Goal: Information Seeking & Learning: Learn about a topic

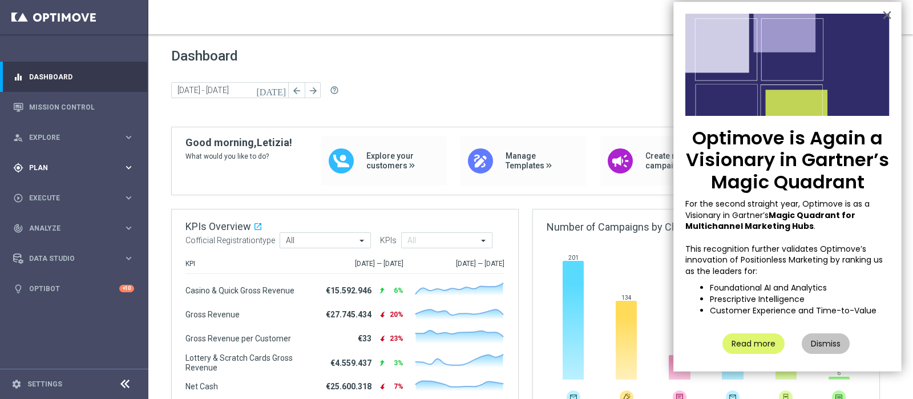
click at [126, 165] on icon "keyboard_arrow_right" at bounding box center [128, 167] width 11 height 11
click at [541, 79] on div "Dashboard today 29 Sep 2025 - 02 Oct 2025 arrow_back arrow_forward help_outline" at bounding box center [530, 87] width 719 height 79
click at [886, 12] on button "×" at bounding box center [886, 15] width 11 height 18
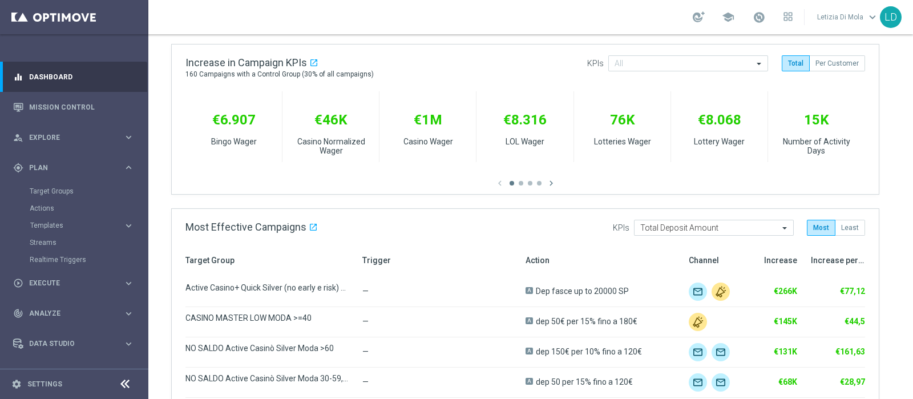
scroll to position [428, 0]
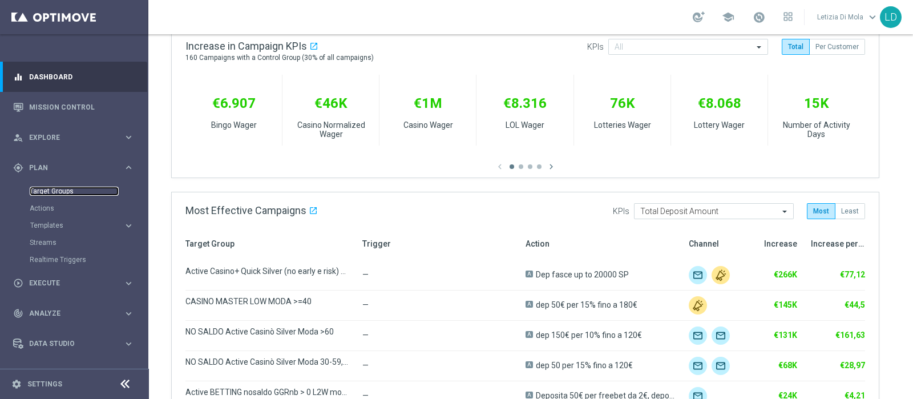
click at [50, 191] on link "Target Groups" at bounding box center [74, 191] width 89 height 9
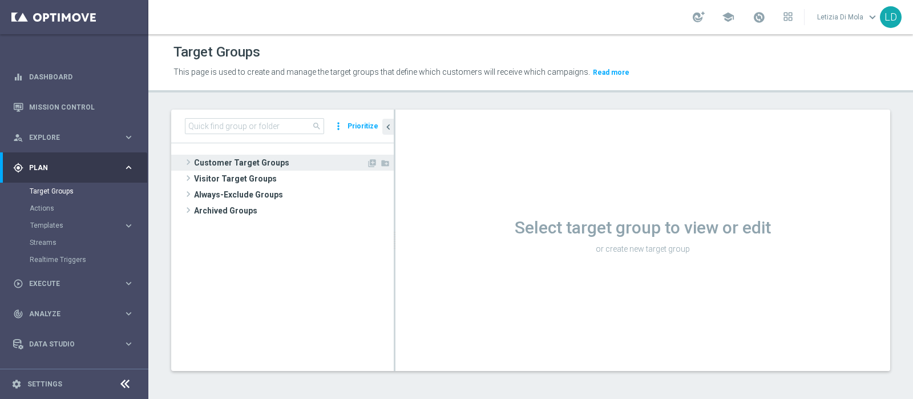
click at [216, 161] on span "Customer Target Groups" at bounding box center [280, 163] width 172 height 16
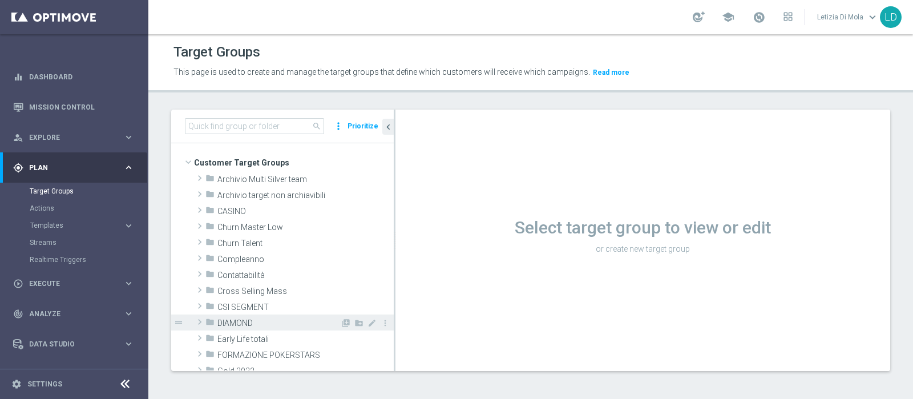
click at [252, 318] on span "DIAMOND" at bounding box center [278, 323] width 123 height 10
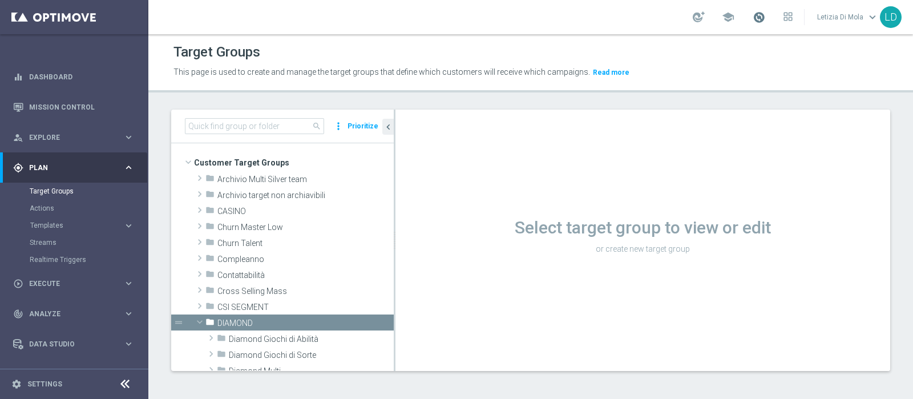
click at [759, 13] on span at bounding box center [758, 17] width 13 height 13
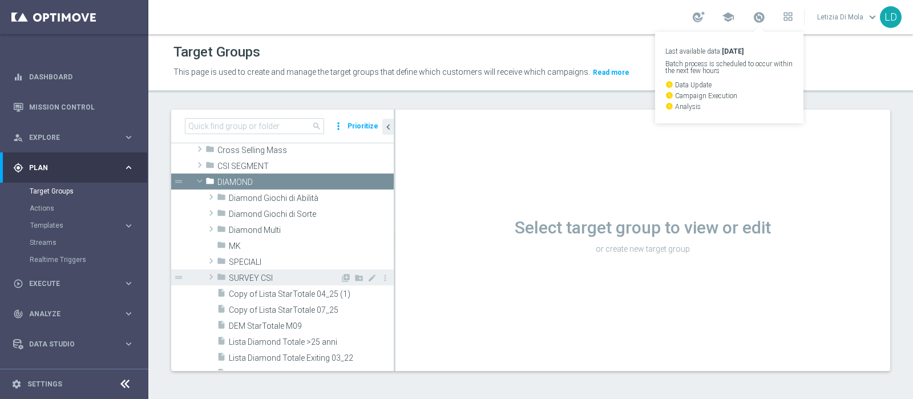
scroll to position [142, 0]
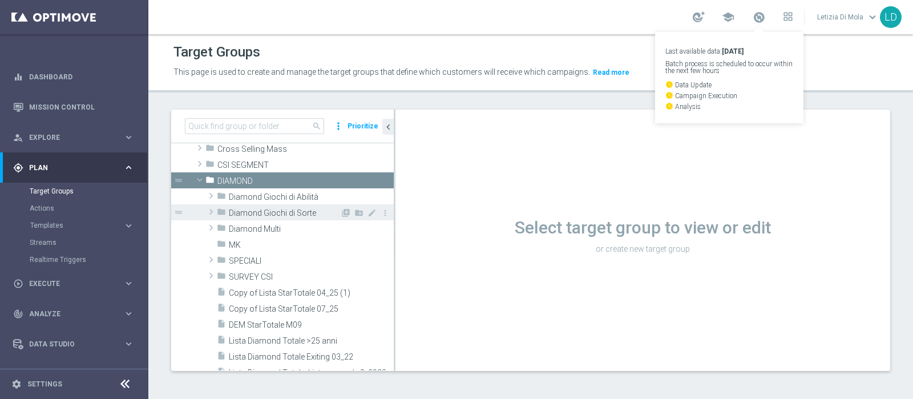
click at [305, 209] on span "Diamond Giochi di Sorte" at bounding box center [284, 213] width 111 height 10
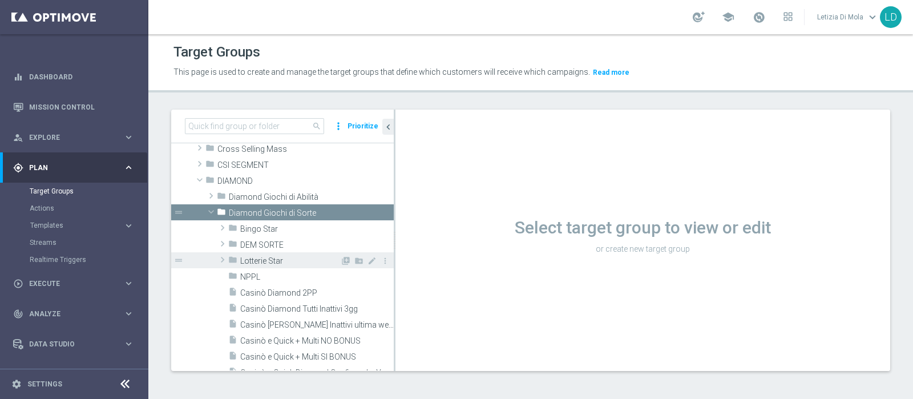
click at [274, 258] on span "Lotterie Star" at bounding box center [290, 261] width 100 height 10
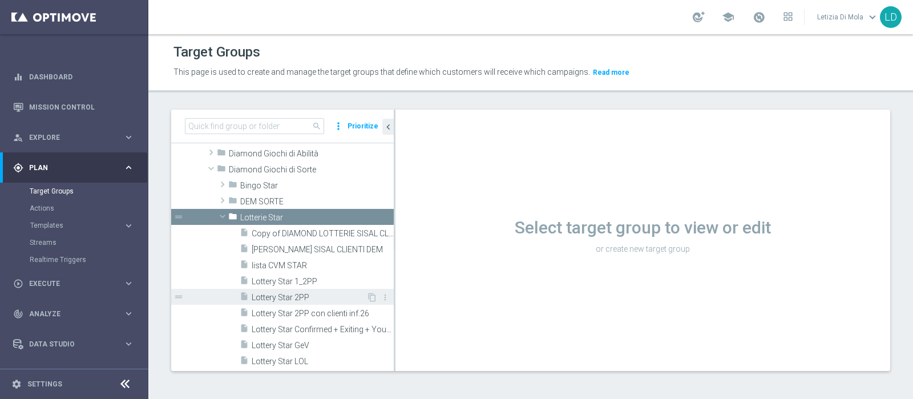
scroll to position [214, 0]
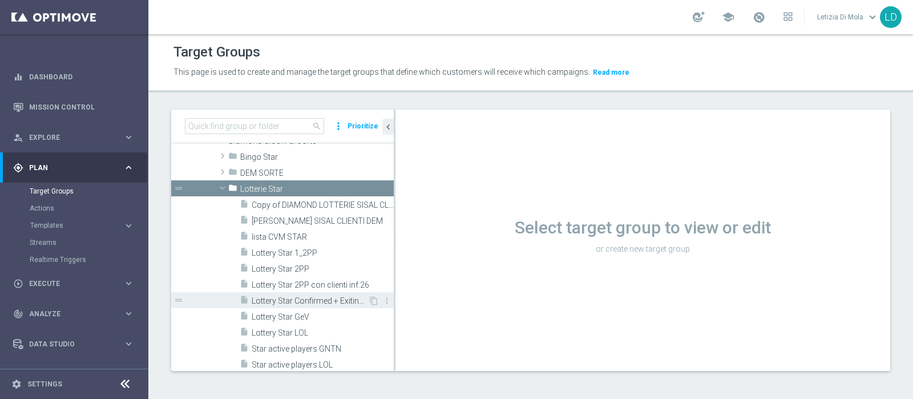
click at [320, 298] on span "Lottery Star Confirmed + Exiting + Young" at bounding box center [310, 301] width 116 height 10
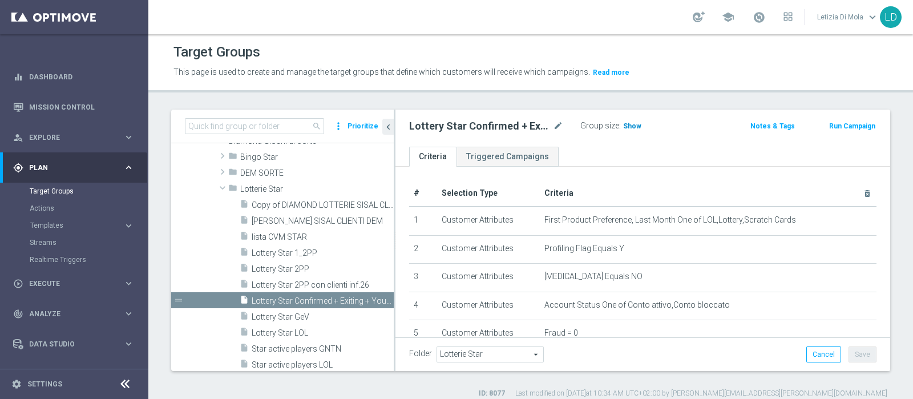
click at [634, 123] on span "Show" at bounding box center [632, 126] width 18 height 8
click at [630, 123] on span "122" at bounding box center [630, 127] width 14 height 11
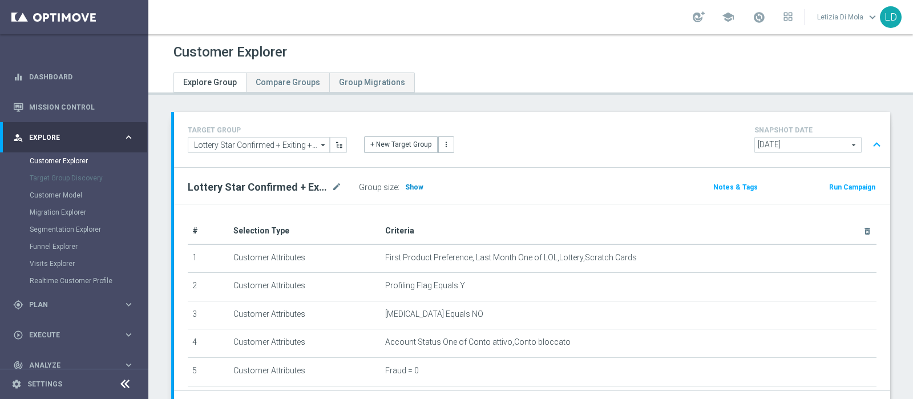
click at [419, 188] on span "Show" at bounding box center [414, 187] width 18 height 8
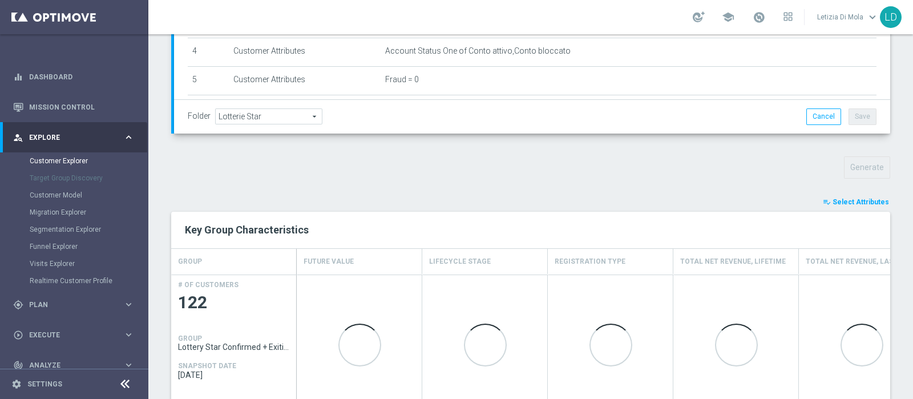
scroll to position [426, 0]
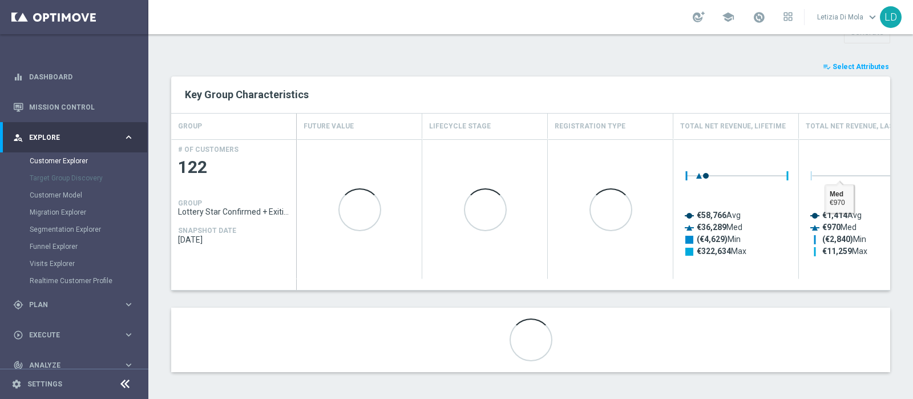
click at [850, 63] on span "Select Attributes" at bounding box center [860, 67] width 56 height 8
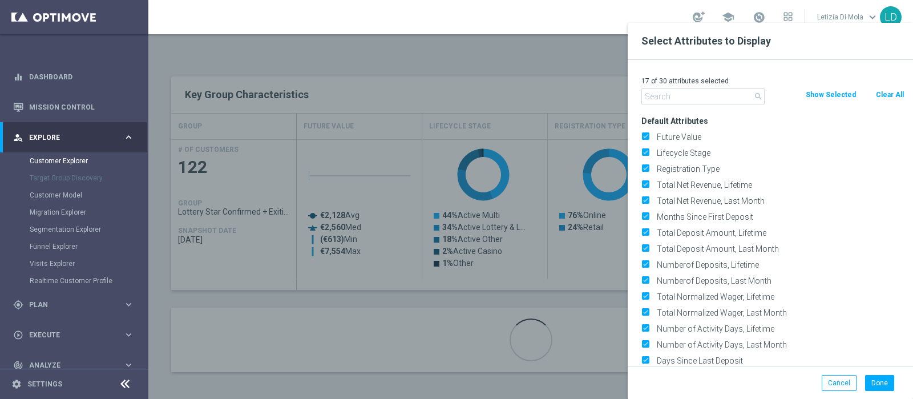
click at [693, 107] on div "17 of 30 attributes selected search Clear All Show Selected Default Attributes …" at bounding box center [769, 213] width 285 height 306
click at [694, 94] on input "text" at bounding box center [702, 96] width 123 height 16
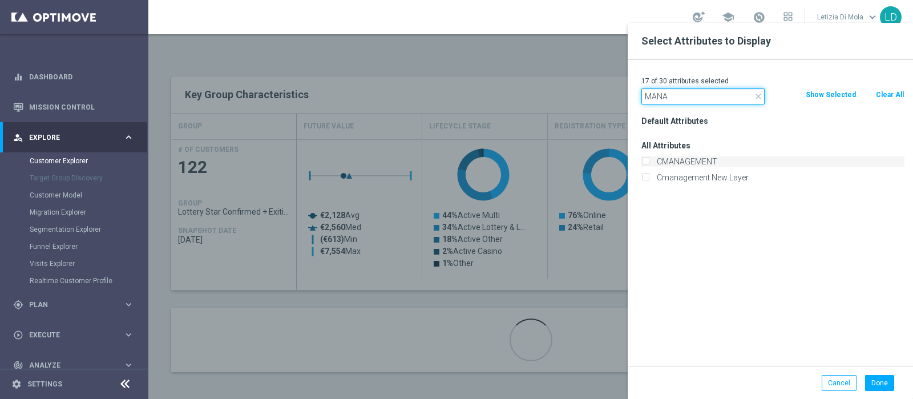
type input "MANA"
click at [693, 158] on label "CMANAGEMENT" at bounding box center [779, 161] width 252 height 10
click at [649, 159] on input "CMANAGEMENT" at bounding box center [644, 162] width 7 height 7
checkbox input "true"
click at [880, 383] on button "Done" at bounding box center [879, 383] width 29 height 16
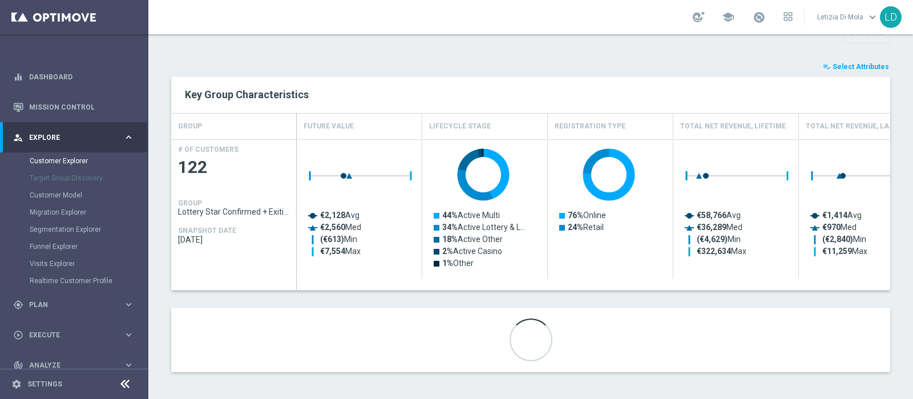
click at [841, 54] on div "TARGET GROUP Lottery Star Confirmed + Exiting + Young Lottery Star Confirmed + …" at bounding box center [530, 37] width 764 height 703
click at [844, 63] on span "Select Attributes" at bounding box center [860, 67] width 56 height 8
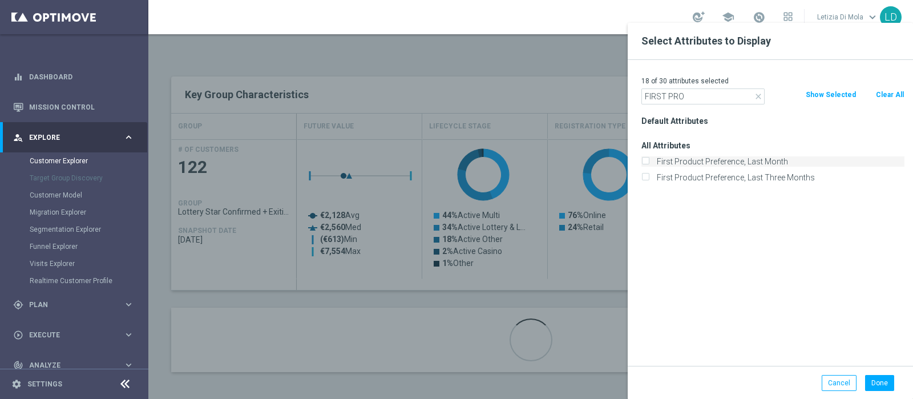
type input "FIRST PRO"
click at [744, 158] on label "First Product Preference, Last Month" at bounding box center [779, 161] width 252 height 10
click at [649, 159] on input "First Product Preference, Last Month" at bounding box center [644, 162] width 7 height 7
checkbox input "true"
click at [890, 383] on button "Done" at bounding box center [879, 383] width 29 height 16
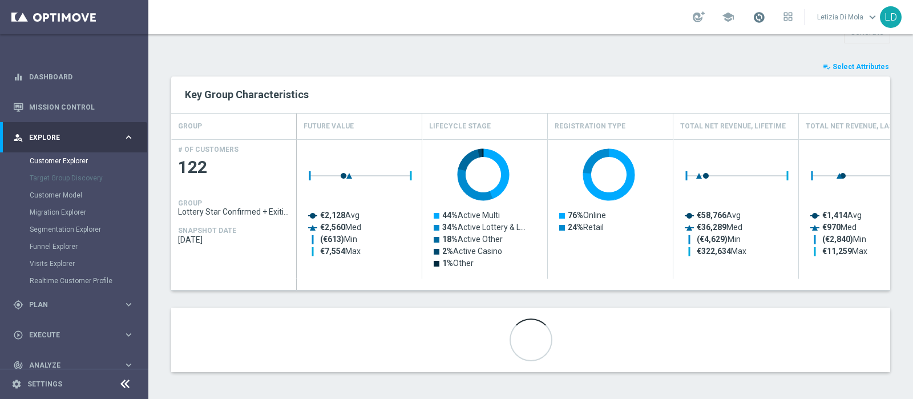
click at [756, 12] on span at bounding box center [758, 17] width 13 height 13
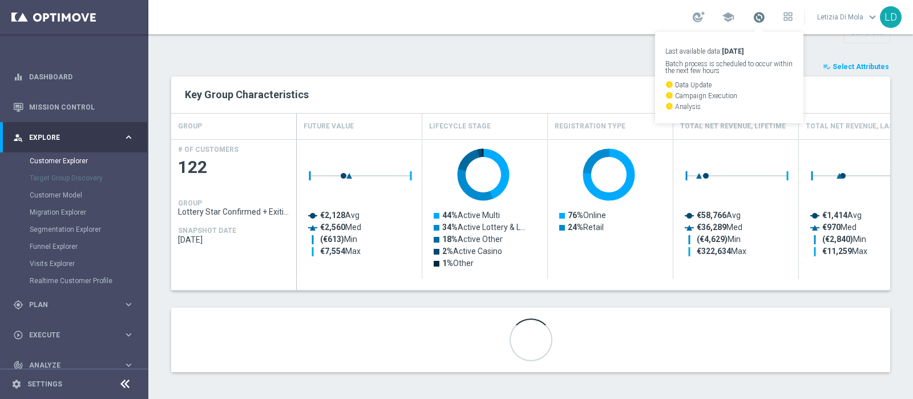
click at [756, 12] on span at bounding box center [758, 17] width 13 height 13
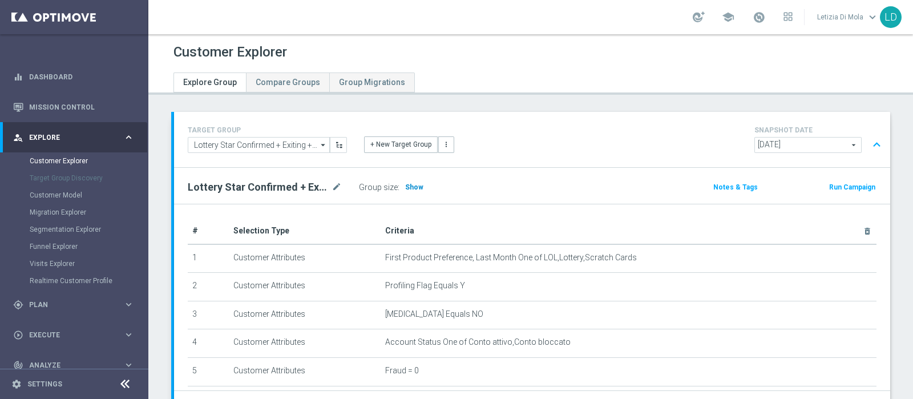
click at [419, 183] on span "Show" at bounding box center [414, 187] width 18 height 8
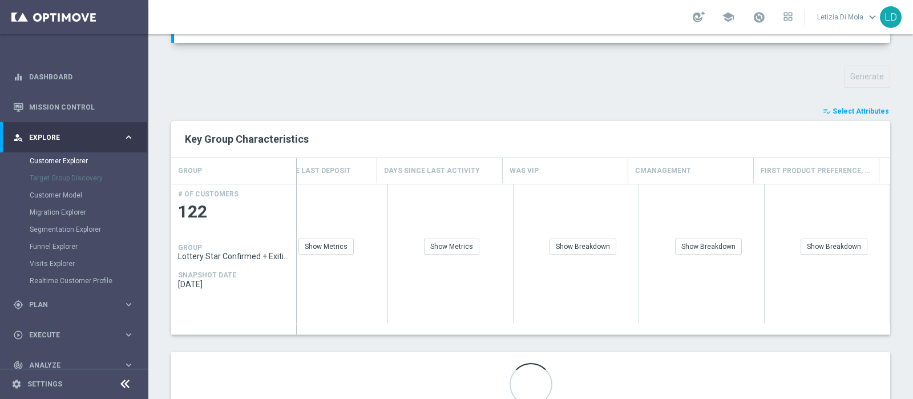
scroll to position [426, 0]
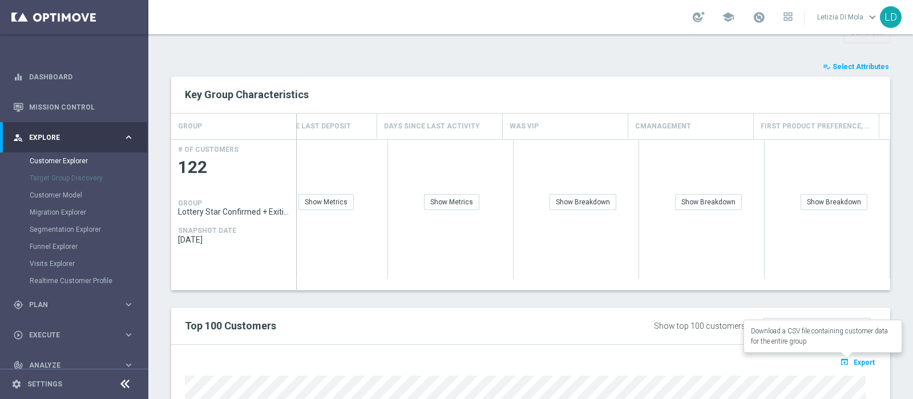
click at [856, 358] on span "Export" at bounding box center [863, 362] width 21 height 8
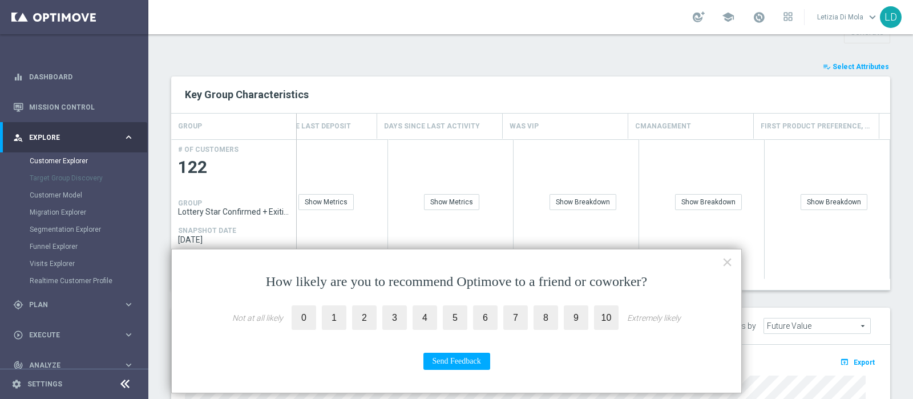
click at [726, 262] on button "×" at bounding box center [727, 262] width 11 height 18
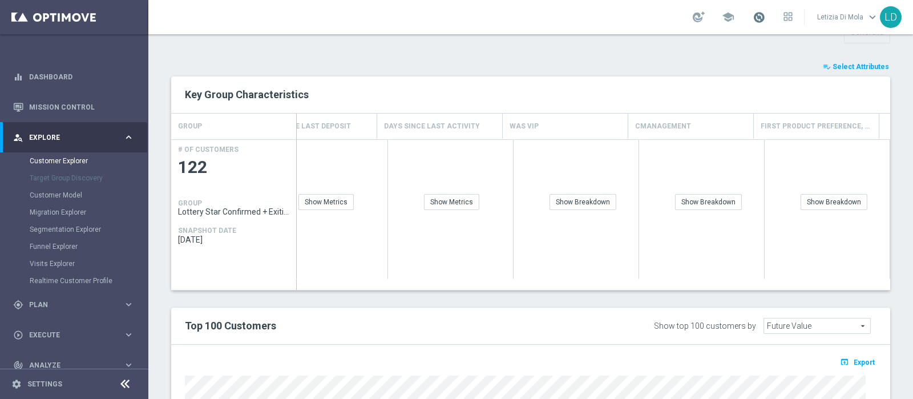
click at [758, 15] on span at bounding box center [758, 17] width 13 height 13
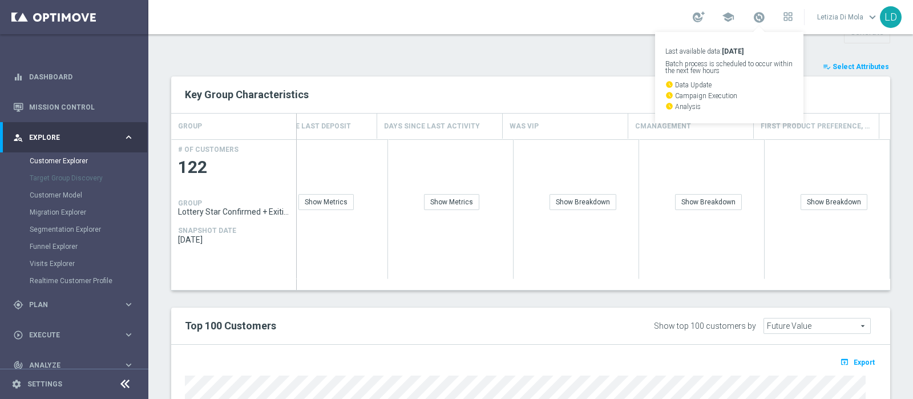
click at [525, 51] on div "TARGET GROUP Lottery Star Confirmed + Exiting + Young Lottery Star Confirmed + …" at bounding box center [530, 163] width 764 height 954
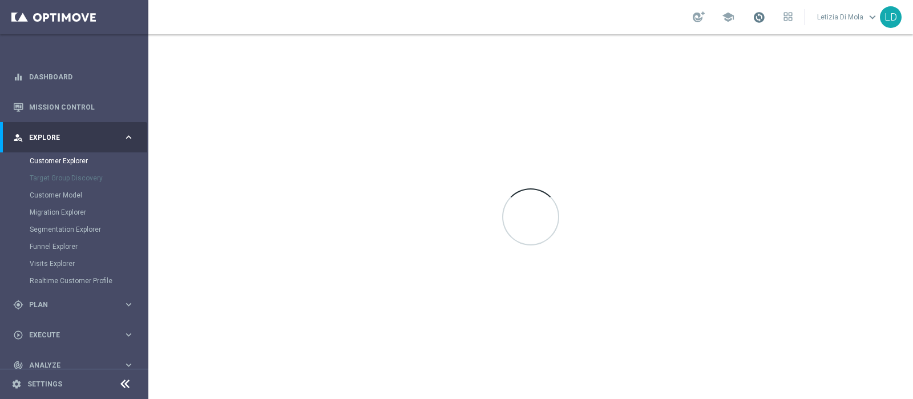
click at [759, 18] on span at bounding box center [758, 17] width 13 height 13
click at [410, 92] on div at bounding box center [530, 216] width 764 height 364
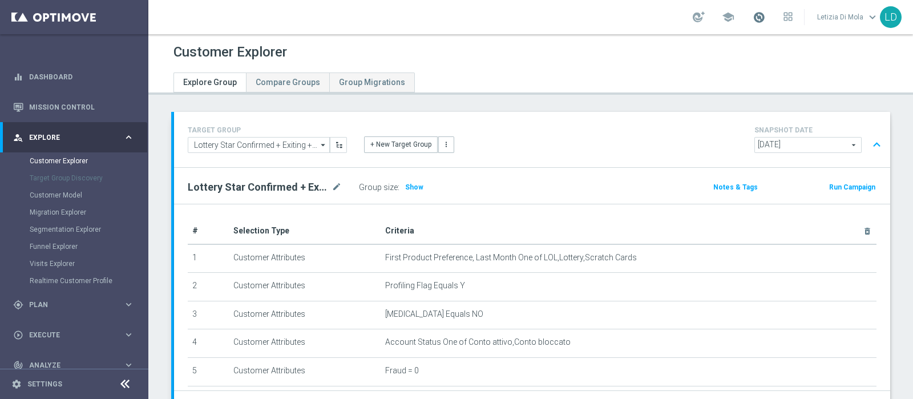
click at [759, 17] on span at bounding box center [758, 17] width 13 height 13
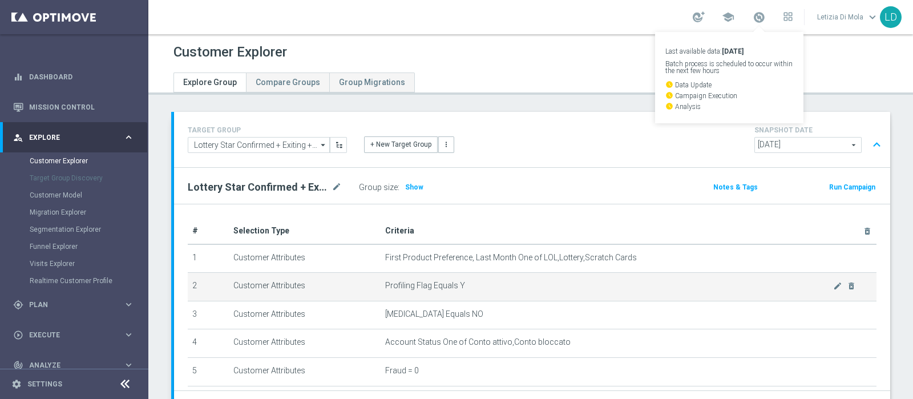
click at [544, 274] on td "Profiling Flag Equals Y mode_edit delete_forever" at bounding box center [628, 287] width 496 height 29
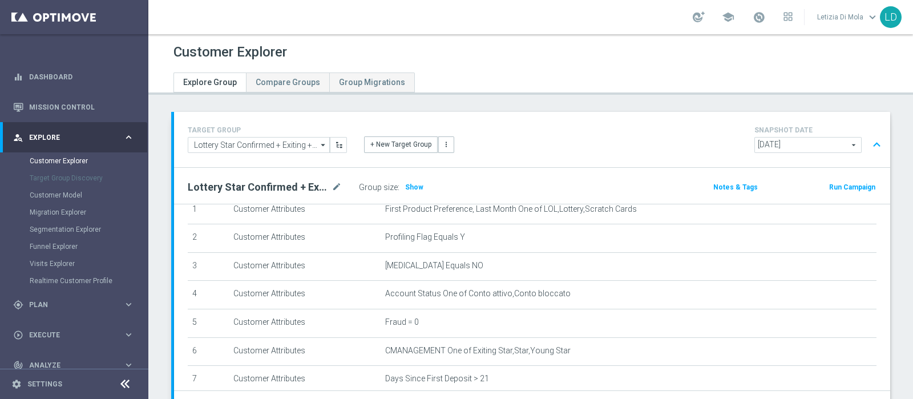
scroll to position [71, 0]
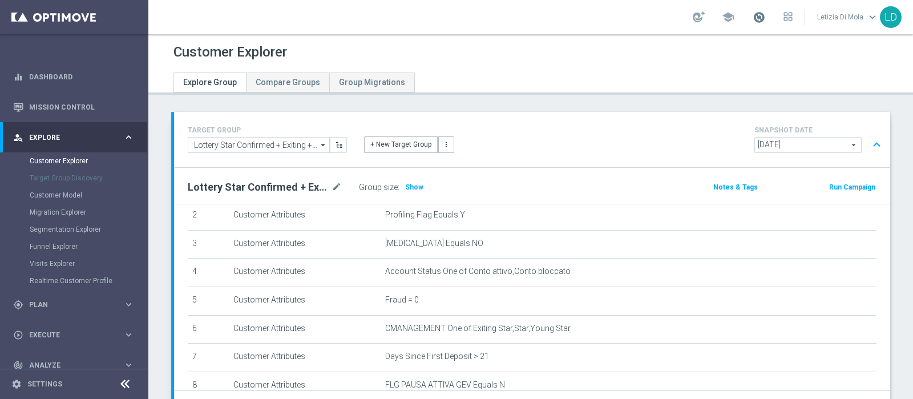
click at [760, 11] on span at bounding box center [758, 17] width 13 height 13
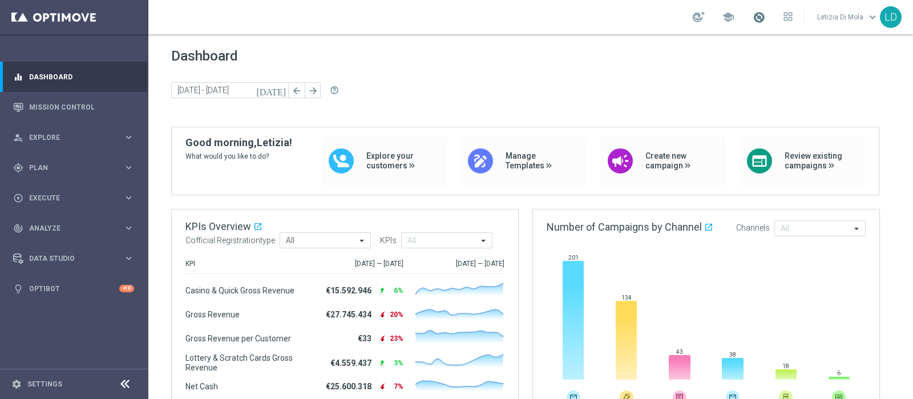
click at [760, 16] on span at bounding box center [758, 17] width 13 height 13
click at [538, 79] on div "Dashboard [DATE] [DATE] - [DATE] arrow_back arrow_forward help_outline" at bounding box center [530, 87] width 719 height 79
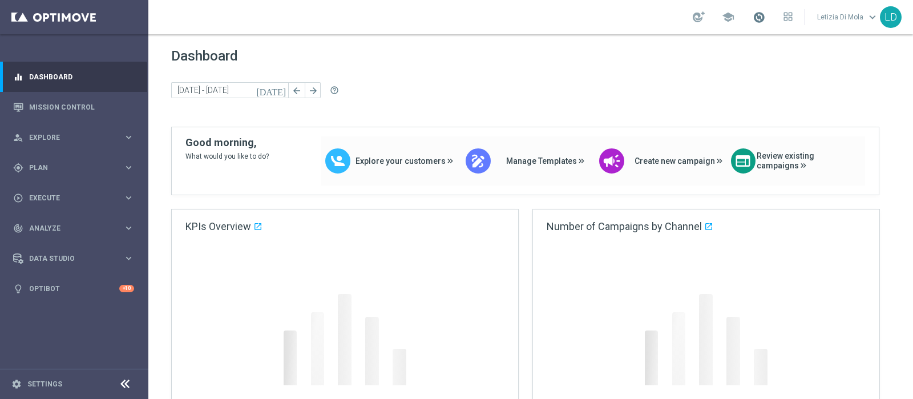
click at [761, 18] on span at bounding box center [758, 17] width 13 height 13
